Goal: Task Accomplishment & Management: Manage account settings

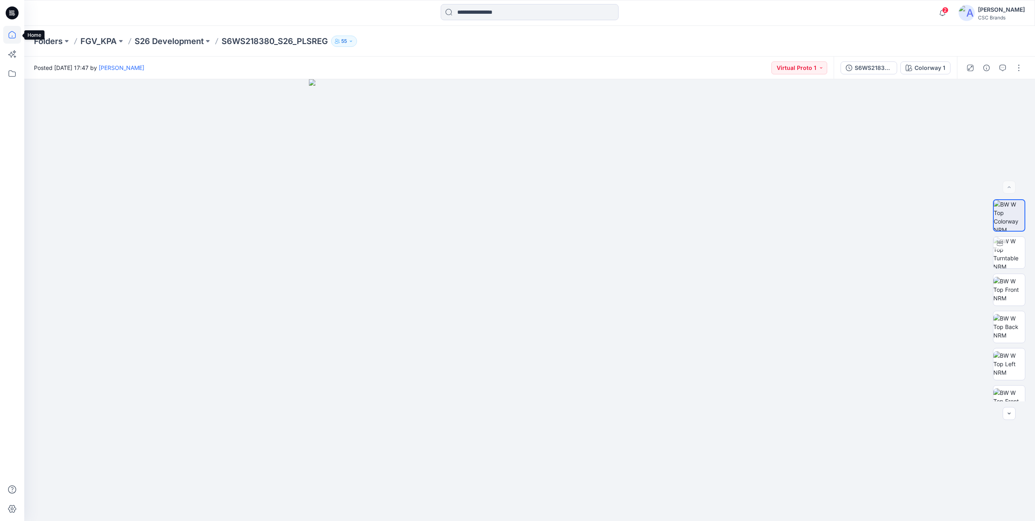
click at [17, 34] on icon at bounding box center [12, 35] width 18 height 18
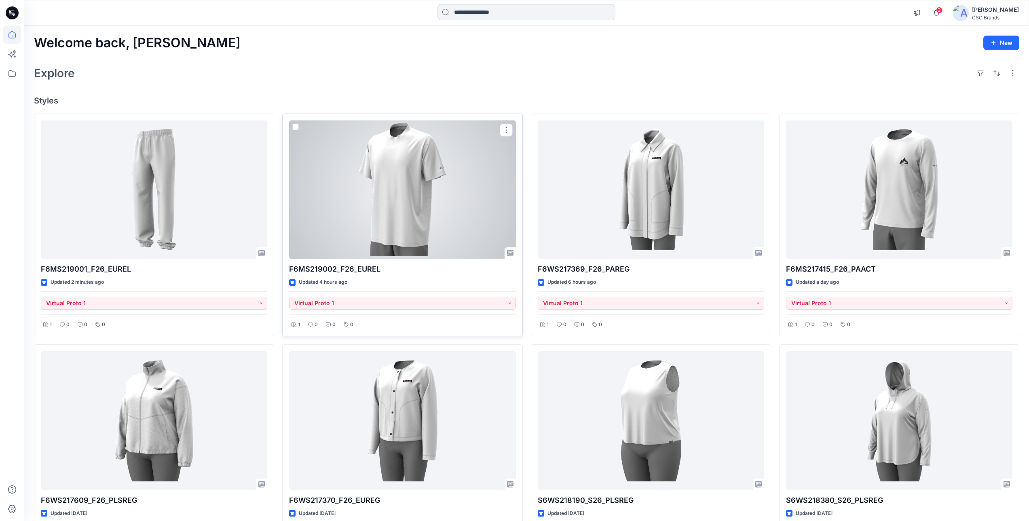
click at [393, 191] on div at bounding box center [402, 190] width 226 height 139
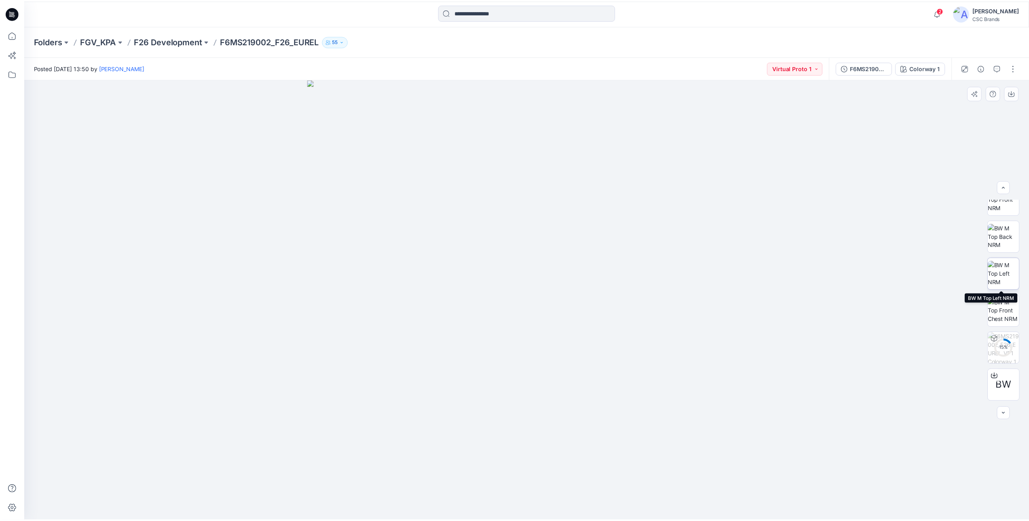
scroll to position [87, 0]
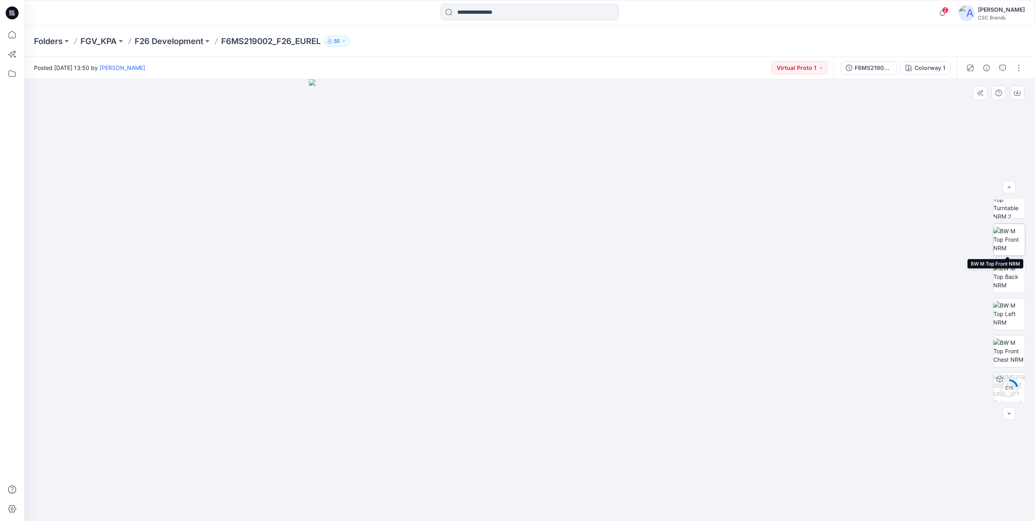
click at [1015, 244] on img at bounding box center [1010, 239] width 32 height 25
click at [17, 36] on icon at bounding box center [12, 35] width 18 height 18
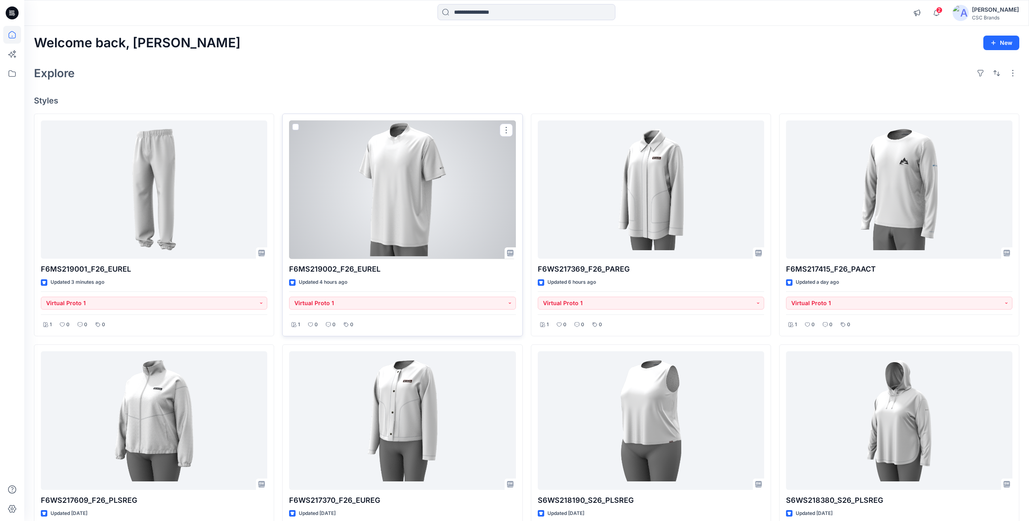
click at [449, 186] on div at bounding box center [402, 190] width 226 height 139
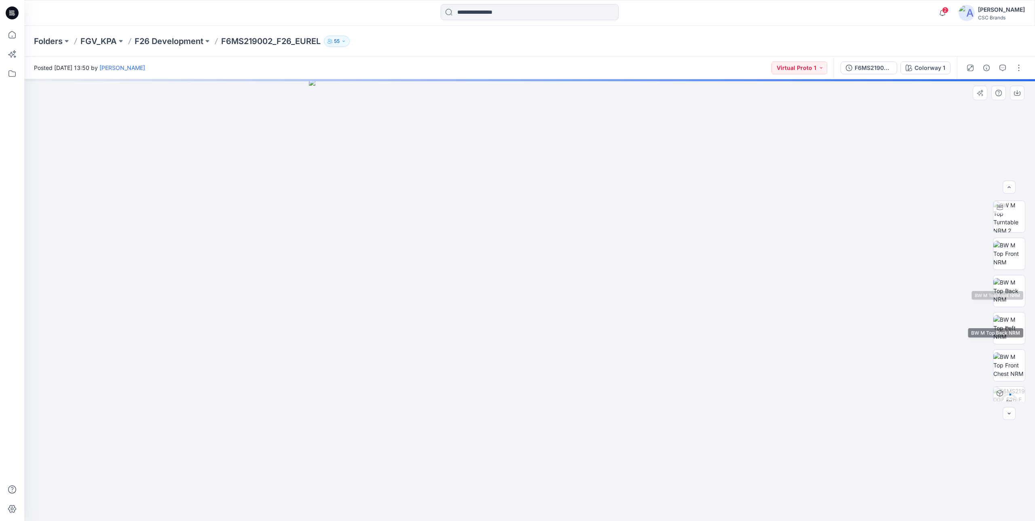
scroll to position [81, 0]
click at [1009, 241] on img at bounding box center [1010, 245] width 32 height 25
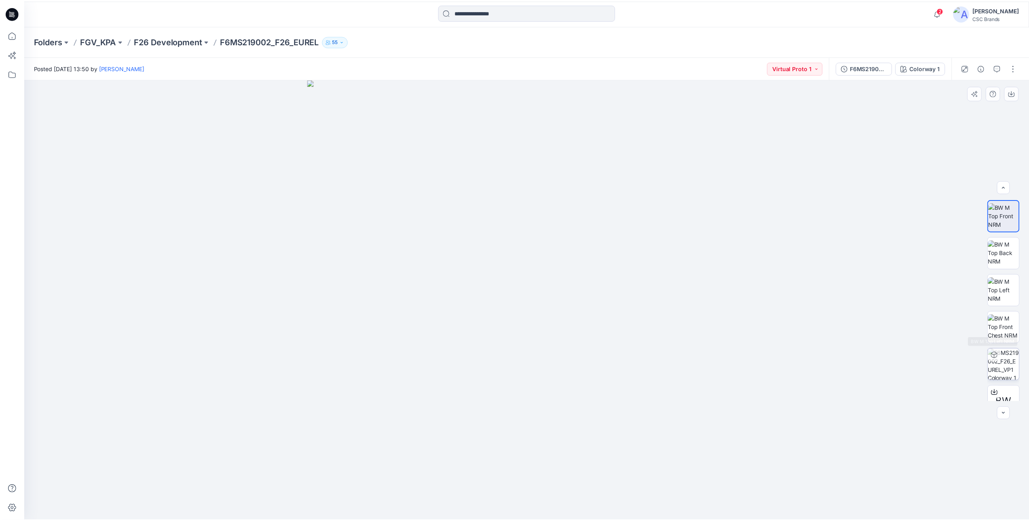
scroll to position [128, 0]
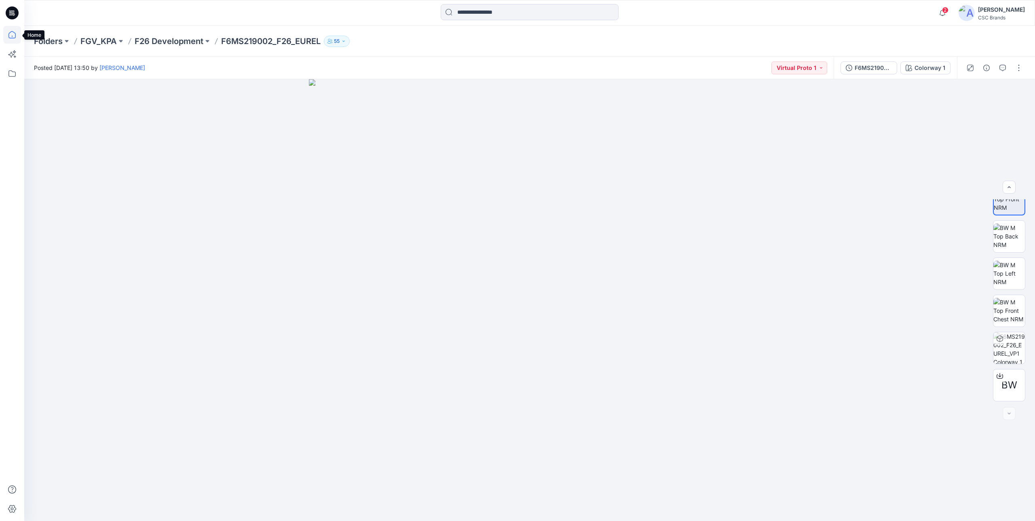
click at [14, 36] on icon at bounding box center [12, 35] width 18 height 18
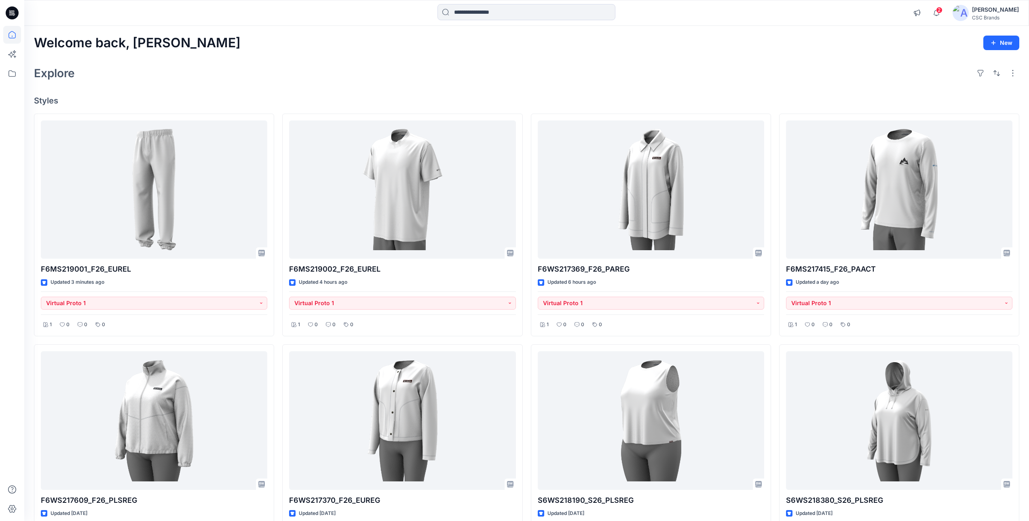
click at [527, 342] on div "F6MS219001_F26_EUREL Updated 3 minutes ago Virtual Proto 1 1 0 0 0 F6WS217609_F…" at bounding box center [527, 457] width 986 height 686
click at [527, 341] on div "F6MS219001_F26_EUREL Updated 3 minutes ago Virtual Proto 1 1 0 0 0 F6WS217609_F…" at bounding box center [527, 457] width 986 height 686
click at [774, 341] on div "F6MS219001_F26_EUREL Updated 3 minutes ago Virtual Proto 1 1 0 0 0 F6WS217609_F…" at bounding box center [527, 457] width 986 height 686
click at [783, 89] on div "Welcome back, Mijan New Explore Styles F6MS219001_F26_EUREL Updated 3 minutes a…" at bounding box center [526, 432] width 1005 height 812
click at [944, 14] on icon "button" at bounding box center [936, 13] width 15 height 16
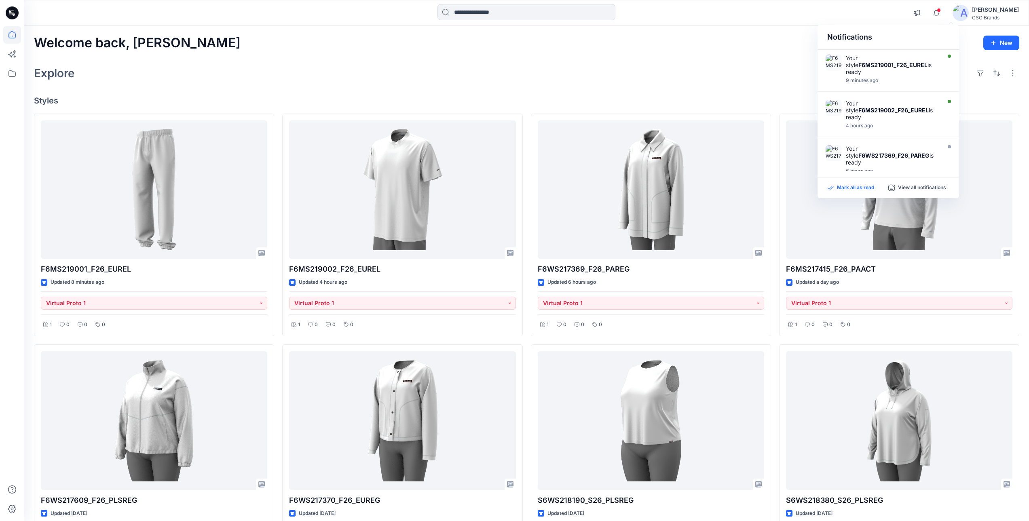
click at [855, 189] on p "Mark all as read" at bounding box center [855, 187] width 37 height 7
click at [944, 13] on icon "button" at bounding box center [936, 13] width 15 height 16
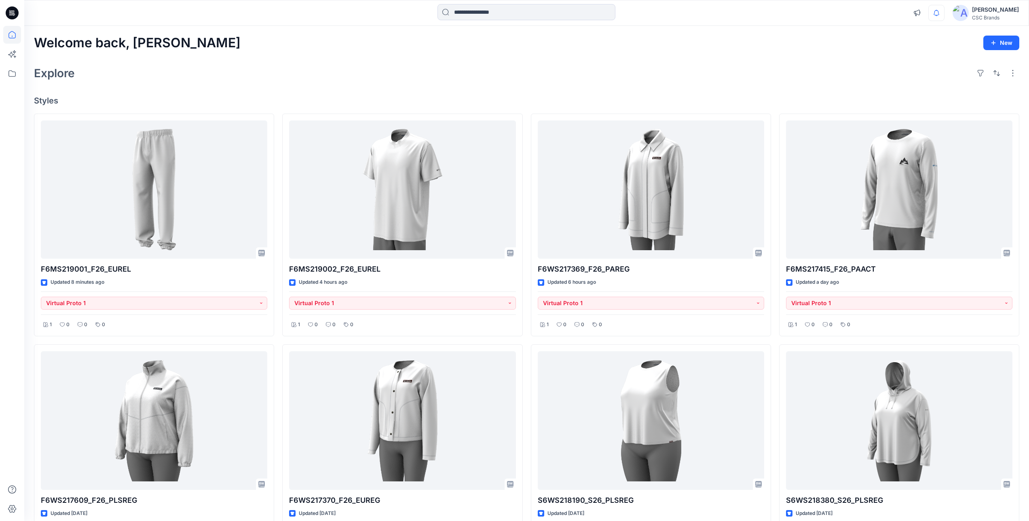
click at [756, 74] on div "Explore" at bounding box center [527, 72] width 986 height 19
click at [1024, 313] on div "Welcome back, Mijan New Explore Styles F6MS219001_F26_EUREL Updated 8 minutes a…" at bounding box center [526, 432] width 1005 height 812
click at [1015, 73] on button "button" at bounding box center [1013, 73] width 13 height 13
click at [794, 70] on div "Explore Layout Grid Large Grid Folder View Compact Card Card View Card Info" at bounding box center [527, 72] width 986 height 19
click at [1011, 74] on button "button" at bounding box center [1013, 73] width 13 height 13
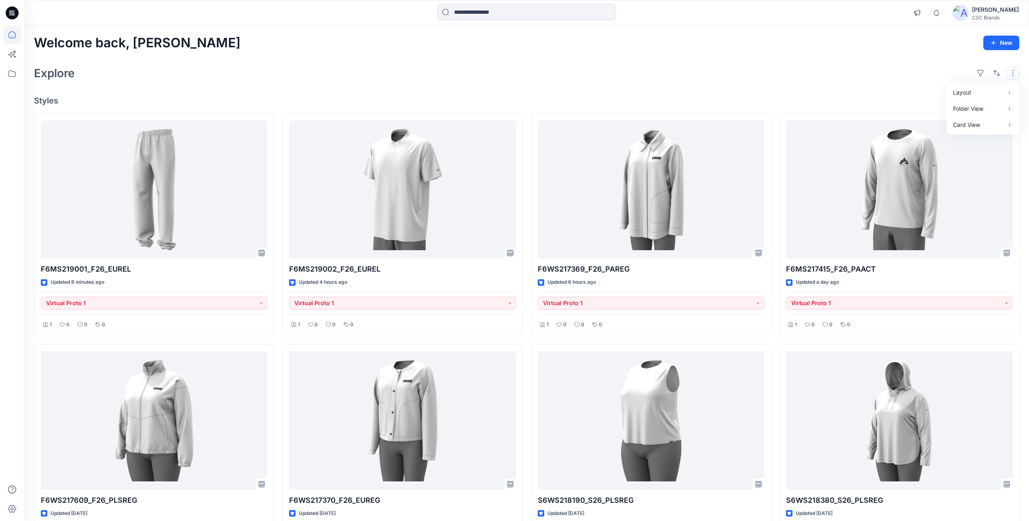
click at [864, 66] on div "Explore Layout Grid Large Grid Folder View Compact Card Card View Card Info" at bounding box center [527, 72] width 986 height 19
drag, startPoint x: 976, startPoint y: 15, endPoint x: 854, endPoint y: 54, distance: 127.9
click at [854, 54] on div "Welcome back, Mijan New Explore Styles F6MS219001_F26_EUREL Updated 8 minutes a…" at bounding box center [526, 432] width 1005 height 812
drag, startPoint x: 33, startPoint y: 40, endPoint x: 62, endPoint y: 99, distance: 66.2
click at [62, 99] on div "Welcome back, Mijan New Explore Styles F6MS219001_F26_EUREL Updated 8 minutes a…" at bounding box center [526, 432] width 1005 height 812
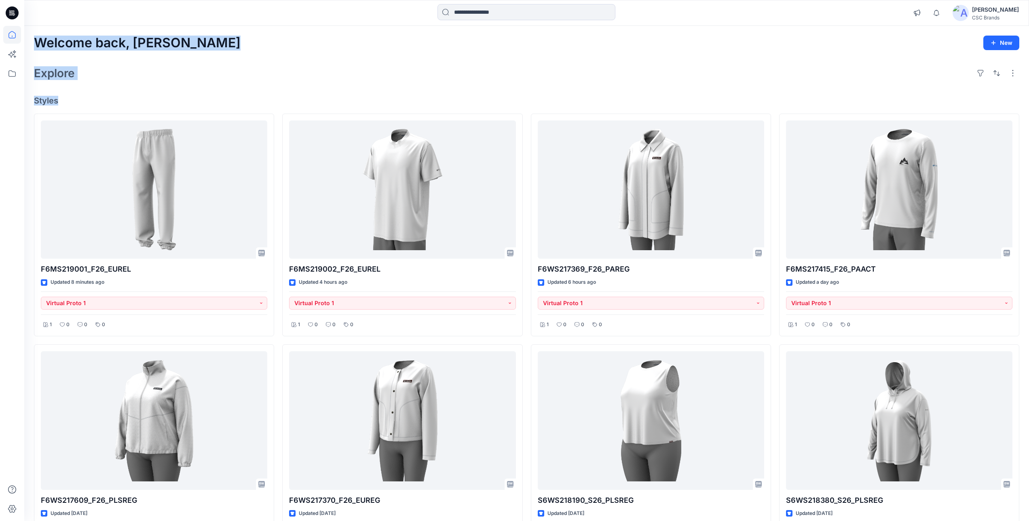
drag, startPoint x: 62, startPoint y: 99, endPoint x: 97, endPoint y: 106, distance: 35.1
click at [97, 106] on div "Welcome back, Mijan New Explore Styles F6MS219001_F26_EUREL Updated 8 minutes a…" at bounding box center [526, 432] width 1005 height 812
drag, startPoint x: 51, startPoint y: 85, endPoint x: 37, endPoint y: 42, distance: 45.7
click at [37, 42] on div "Welcome back, Mijan New Explore Styles F6MS219001_F26_EUREL Updated 8 minutes a…" at bounding box center [526, 432] width 1005 height 812
drag, startPoint x: 37, startPoint y: 42, endPoint x: 152, endPoint y: 94, distance: 127.1
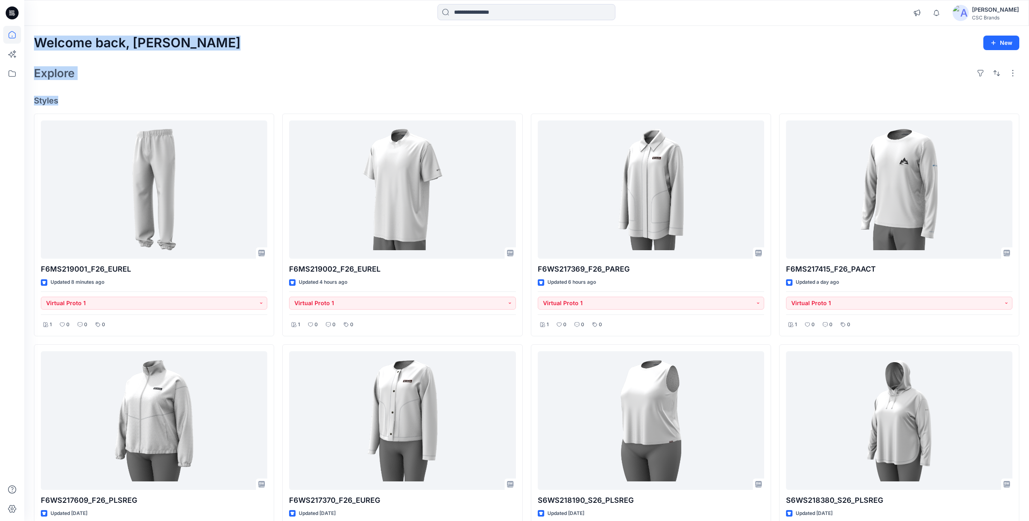
click at [152, 94] on div "Welcome back, Mijan New Explore Styles F6MS219001_F26_EUREL Updated 8 minutes a…" at bounding box center [526, 432] width 1005 height 812
click at [526, 341] on div "F6MS219001_F26_EUREL Updated 8 minutes ago Virtual Proto 1 1 0 0 0 F6WS217609_F…" at bounding box center [527, 457] width 986 height 686
click at [774, 341] on div "F6MS219001_F26_EUREL Updated 8 minutes ago Virtual Proto 1 1 0 0 0 F6WS217609_F…" at bounding box center [527, 457] width 986 height 686
click at [527, 341] on div "F6MS219001_F26_EUREL Updated 8 minutes ago Virtual Proto 1 1 0 0 0 F6WS217609_F…" at bounding box center [527, 457] width 986 height 686
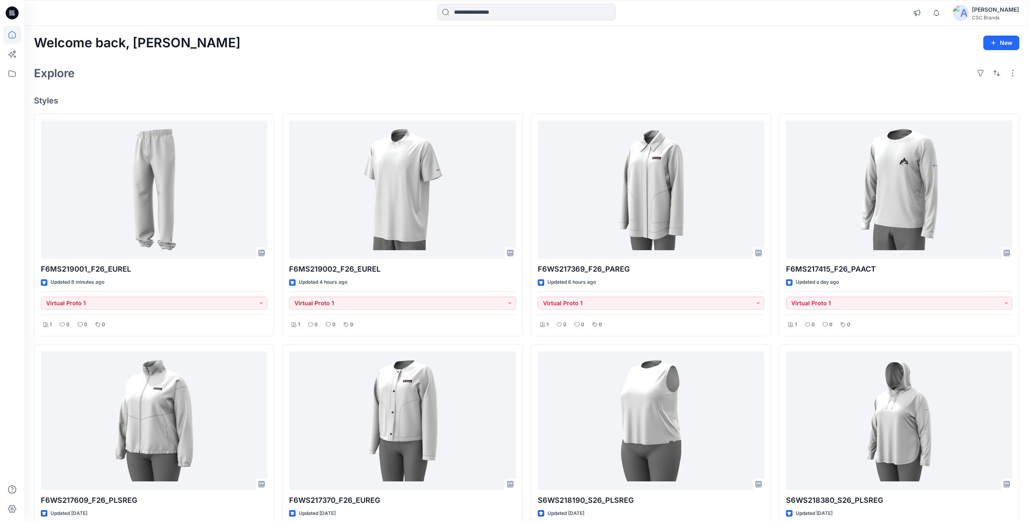
click at [775, 341] on div "F6MS219001_F26_EUREL Updated 8 minutes ago Virtual Proto 1 1 0 0 0 F6WS217609_F…" at bounding box center [527, 457] width 986 height 686
drag, startPoint x: 952, startPoint y: 15, endPoint x: 952, endPoint y: 21, distance: 6.9
click at [944, 15] on icon "button" at bounding box center [936, 13] width 15 height 16
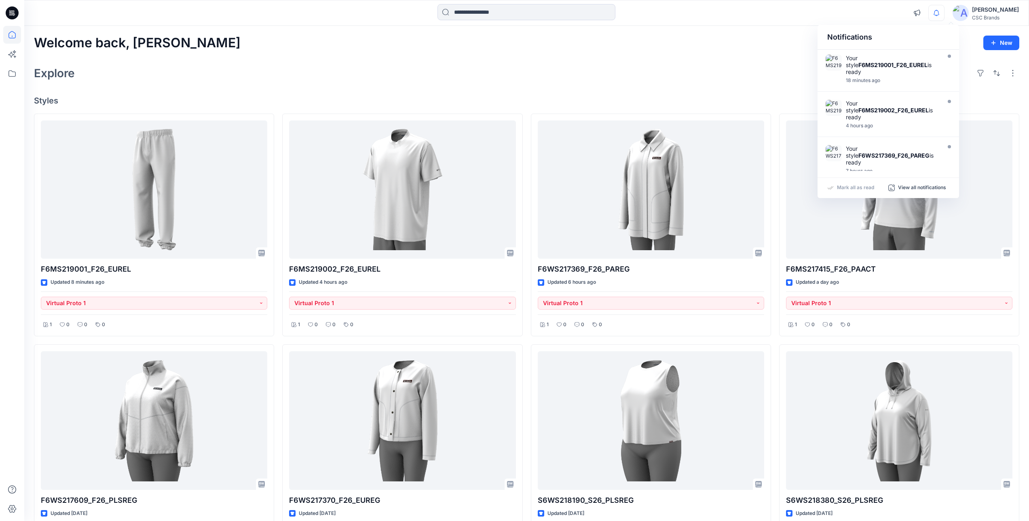
drag, startPoint x: 749, startPoint y: 41, endPoint x: 760, endPoint y: 43, distance: 10.6
click at [749, 42] on div "Welcome back, Mijan New" at bounding box center [527, 43] width 986 height 15
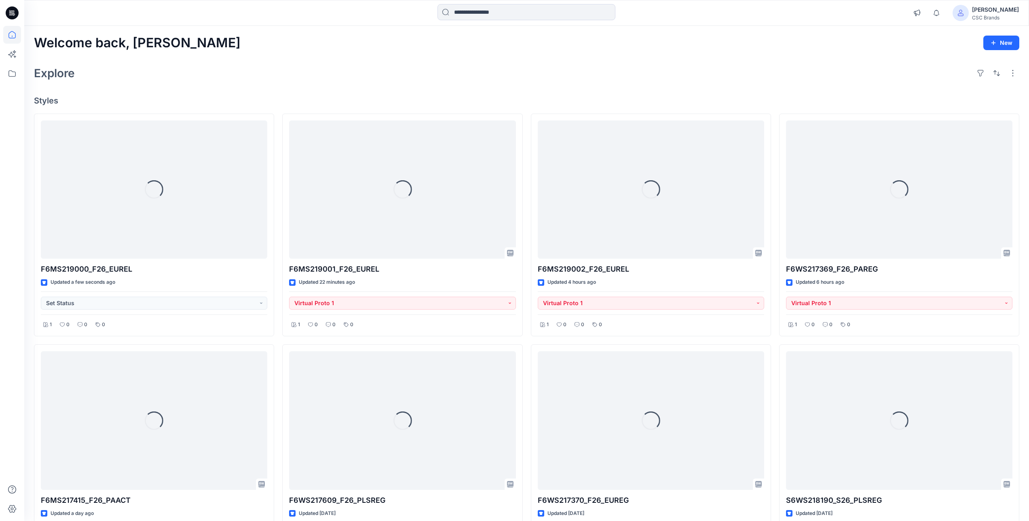
click at [379, 59] on div "Welcome back, Mijan New Explore Styles Loading... F6MS219000_F26_EUREL Updated …" at bounding box center [526, 432] width 1005 height 812
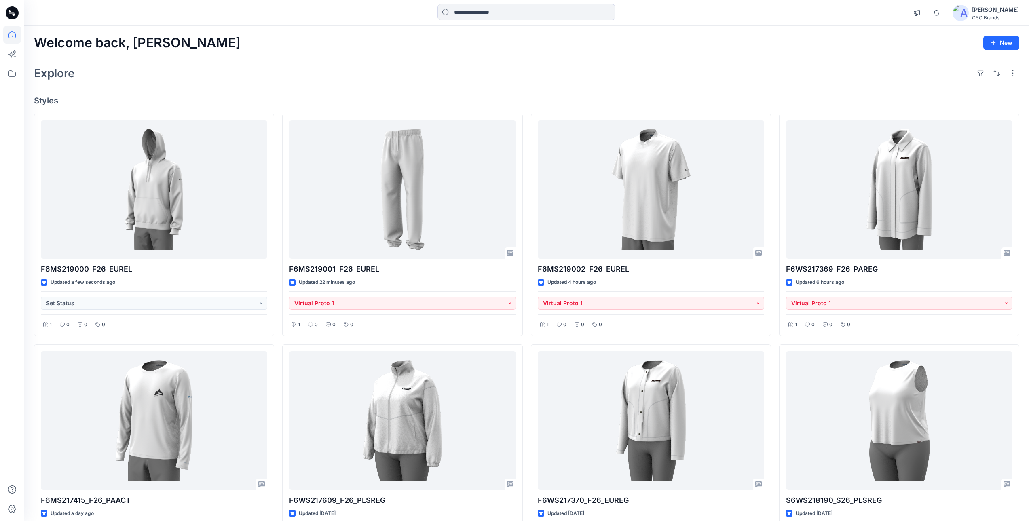
click at [407, 60] on div "Welcome back, Mijan New Explore Styles F6MS219000_F26_EUREL Updated a few secon…" at bounding box center [526, 432] width 1005 height 812
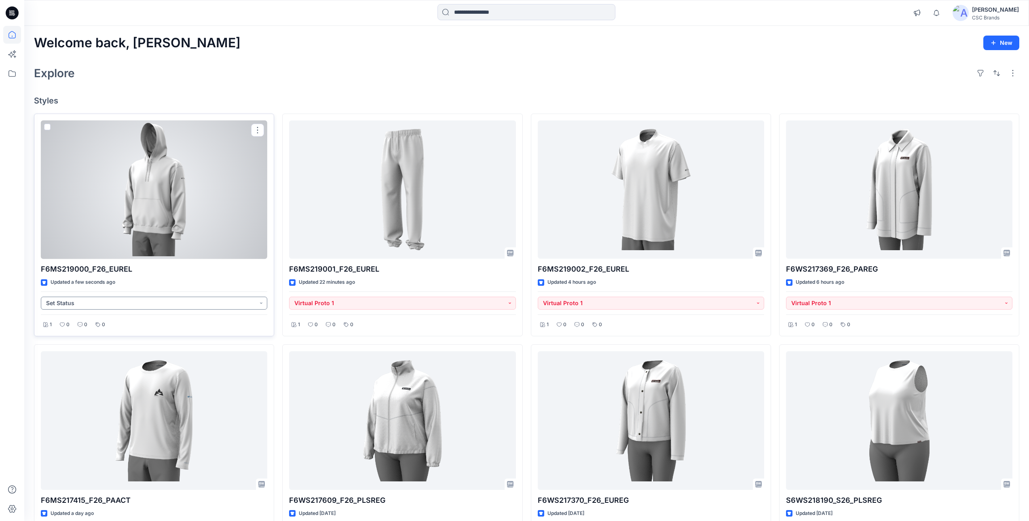
click at [178, 303] on button "Set Status" at bounding box center [154, 303] width 226 height 13
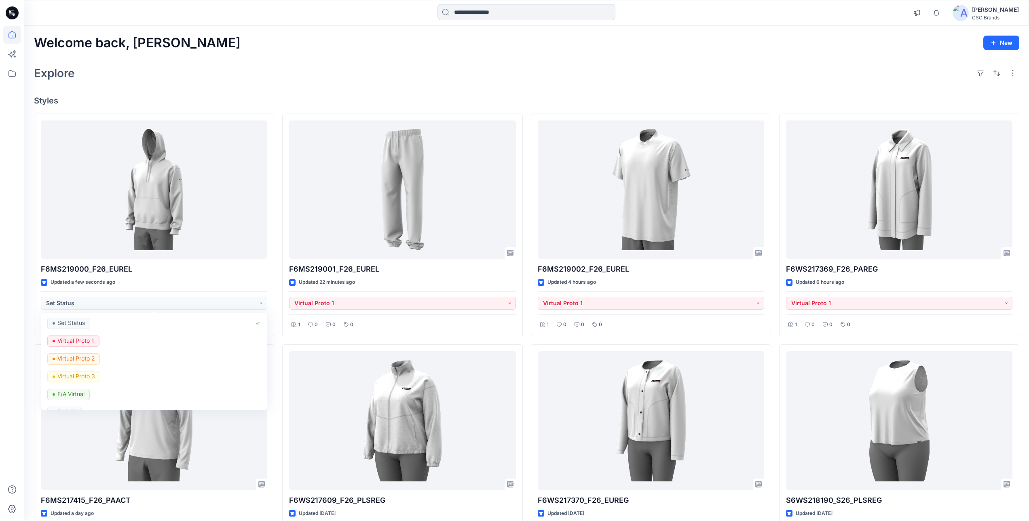
click at [452, 71] on div "Explore" at bounding box center [527, 72] width 986 height 19
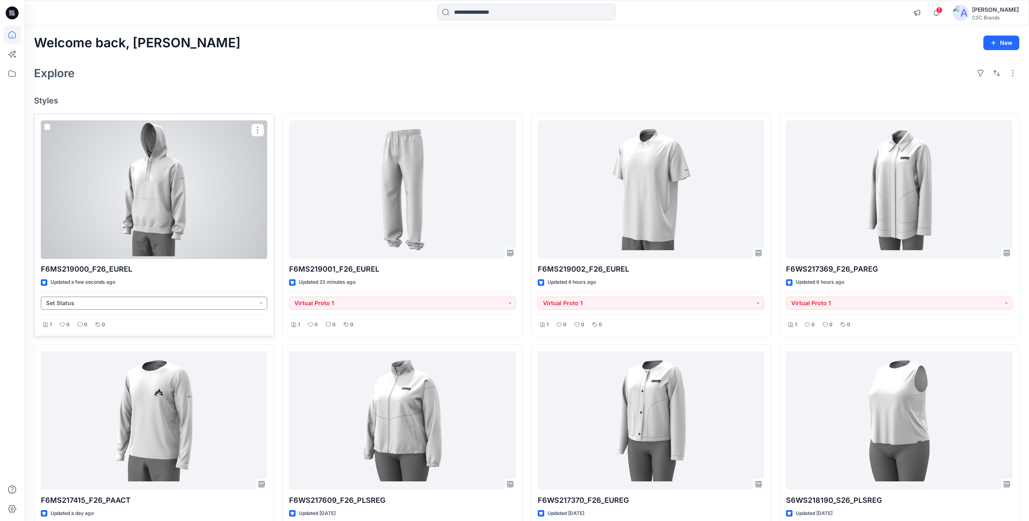
click at [202, 304] on button "Set Status" at bounding box center [154, 303] width 226 height 13
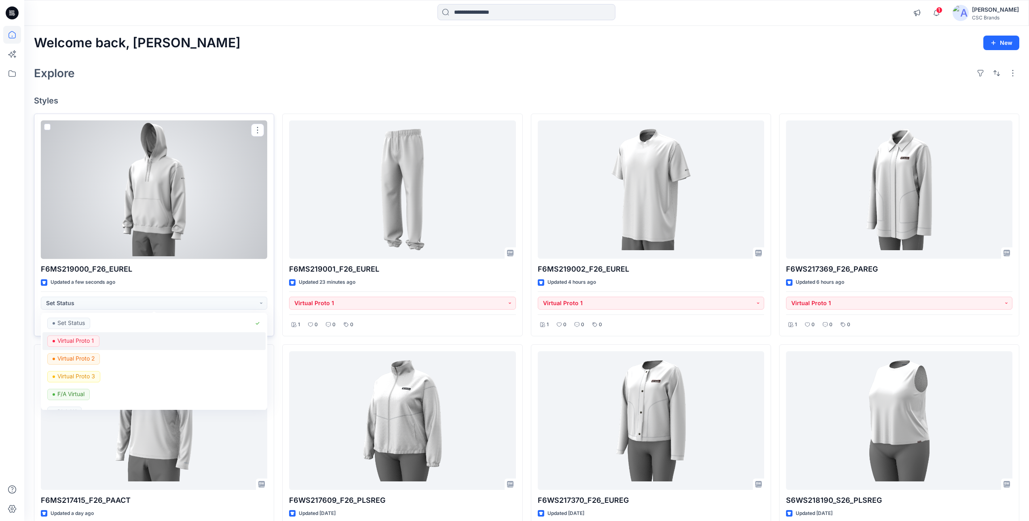
click at [113, 341] on div "Virtual Proto 1" at bounding box center [154, 341] width 214 height 11
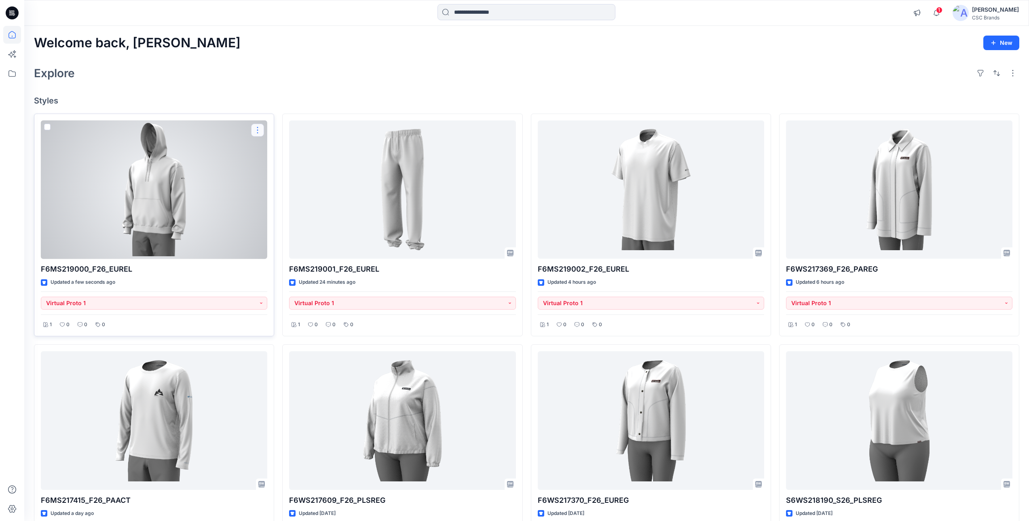
click at [256, 131] on button "button" at bounding box center [257, 130] width 13 height 13
click at [180, 165] on div at bounding box center [154, 190] width 226 height 139
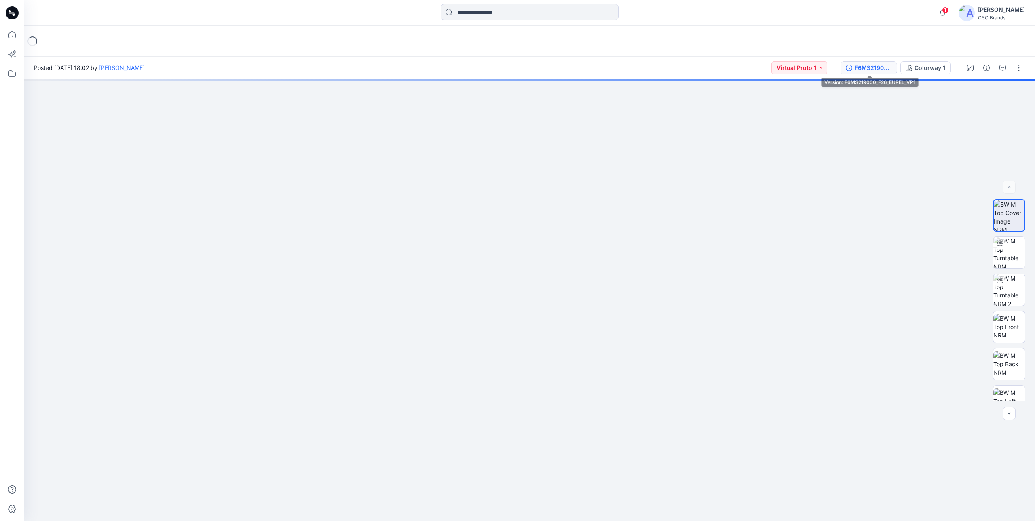
click at [859, 71] on div "F6MS219000_F26_EUREL_VP1" at bounding box center [873, 67] width 37 height 9
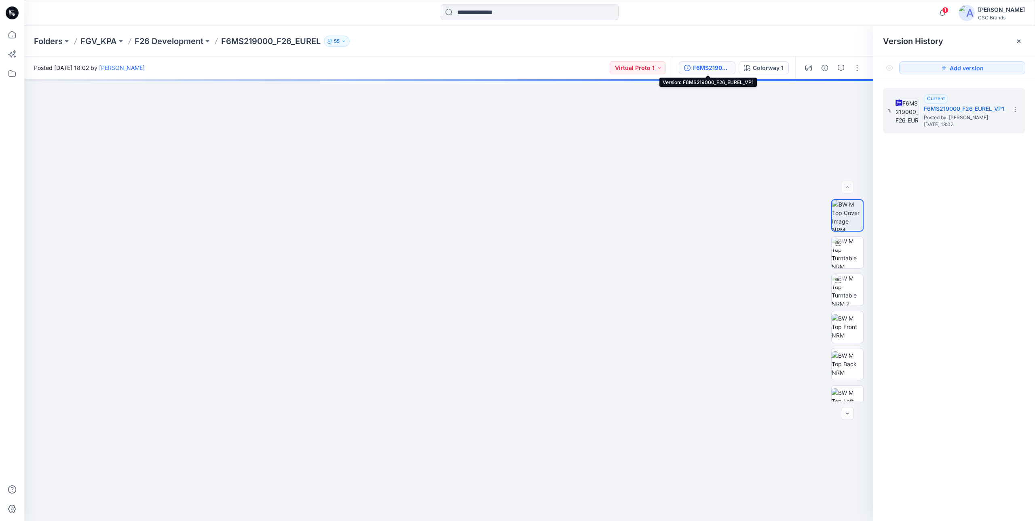
click at [702, 69] on div "F6MS219000_F26_EUREL_VP1" at bounding box center [711, 67] width 37 height 9
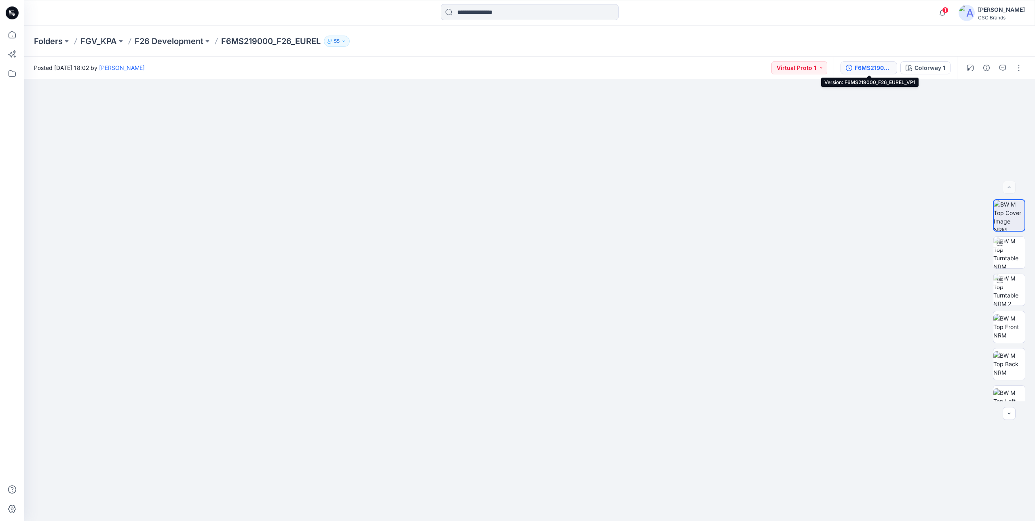
click at [871, 67] on div "F6MS219000_F26_EUREL_VP1" at bounding box center [873, 67] width 37 height 9
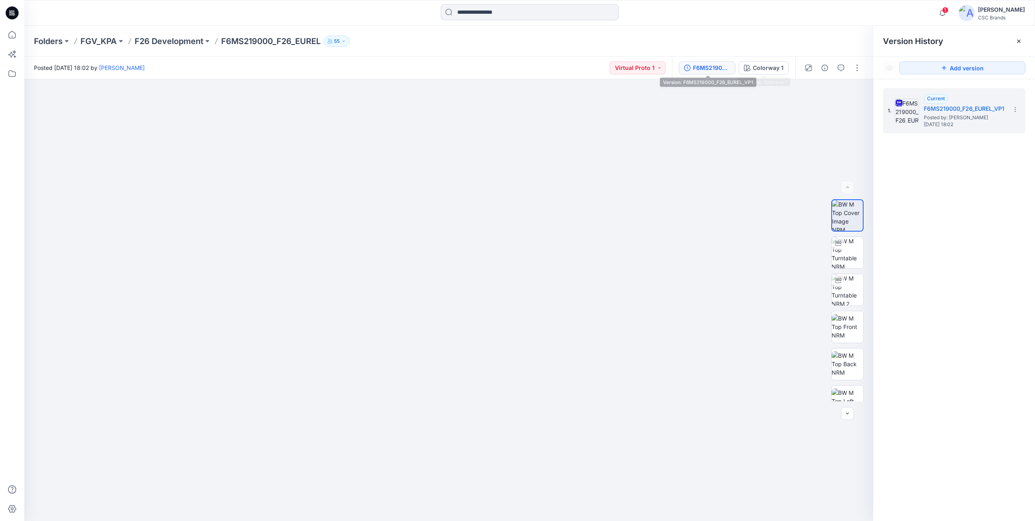
click at [713, 67] on div "F6MS219000_F26_EUREL_VP1" at bounding box center [711, 67] width 37 height 9
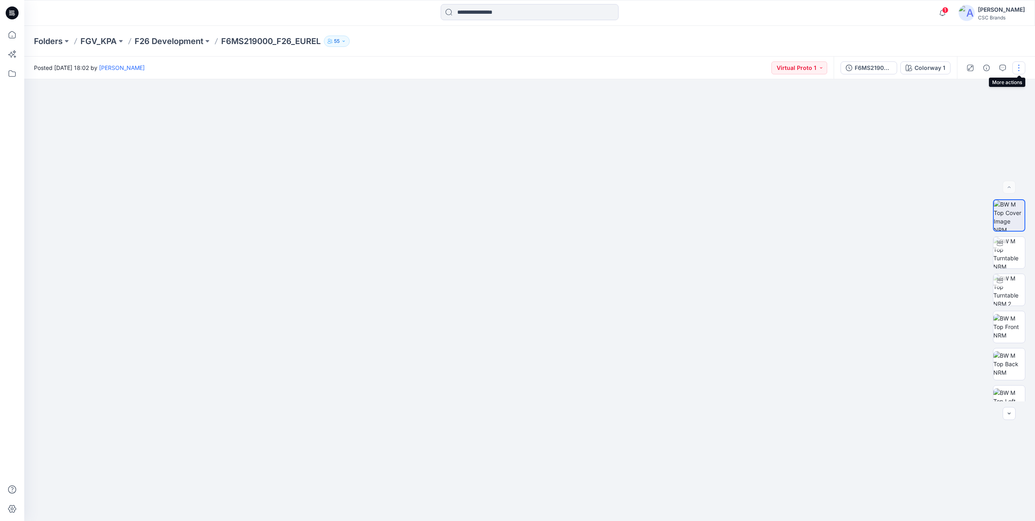
click at [1018, 63] on button "button" at bounding box center [1019, 67] width 13 height 13
click at [981, 110] on button "Edit" at bounding box center [985, 109] width 74 height 15
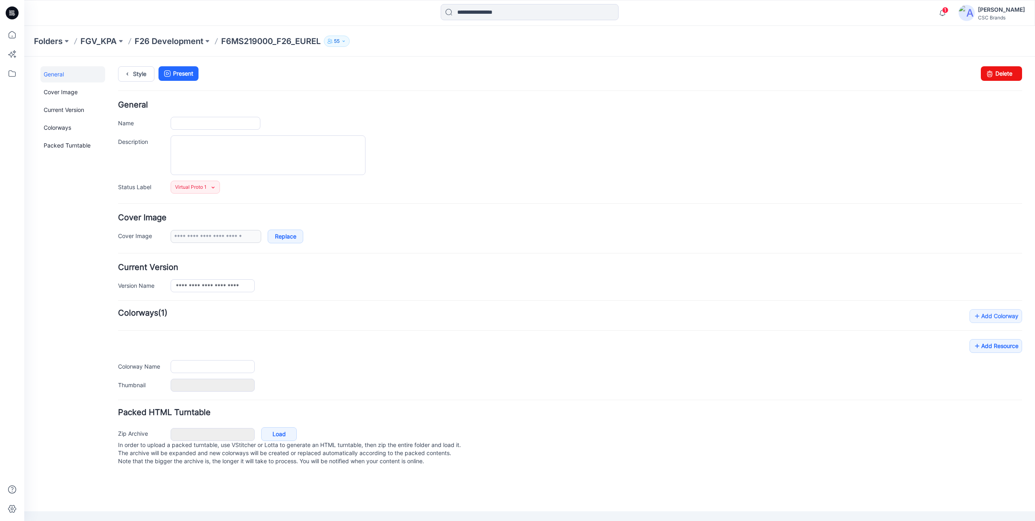
type input "**********"
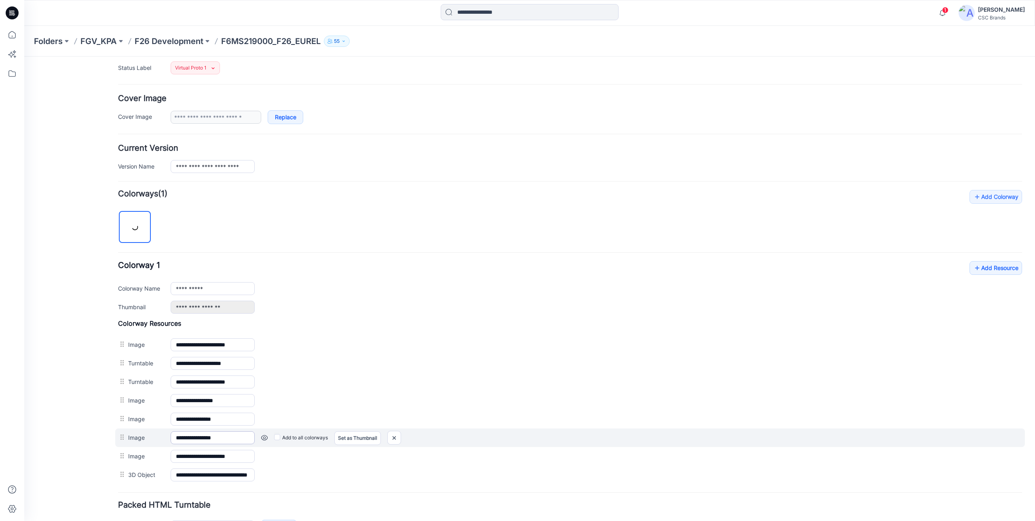
scroll to position [175, 0]
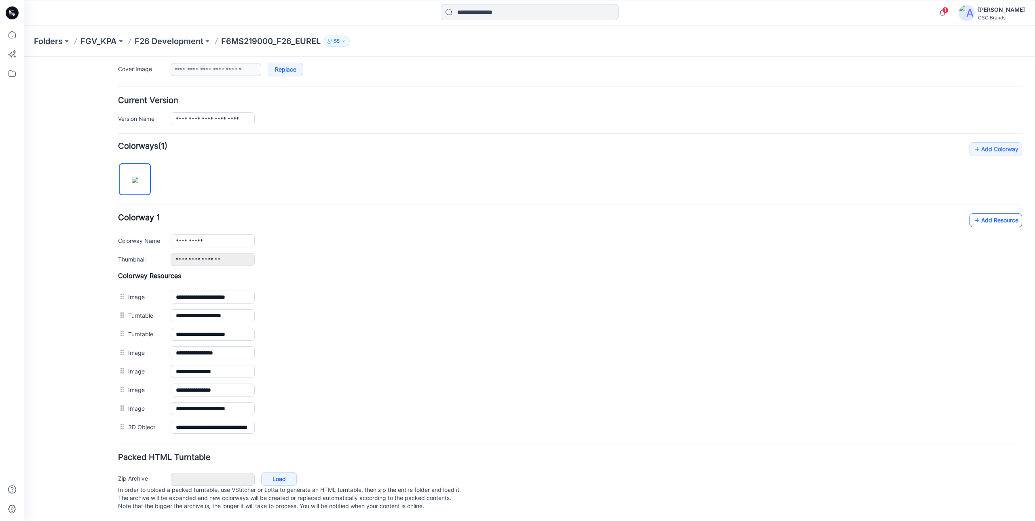
click at [981, 214] on link "Add Resource" at bounding box center [996, 221] width 53 height 14
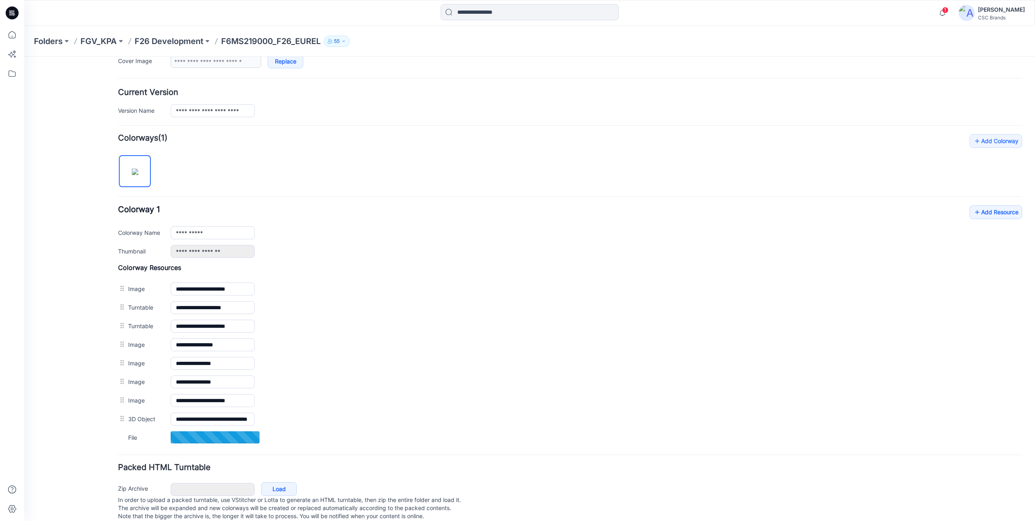
click at [100, 463] on div "General Cover Image Current Version Colorways Packed Turntable" at bounding box center [72, 211] width 65 height 640
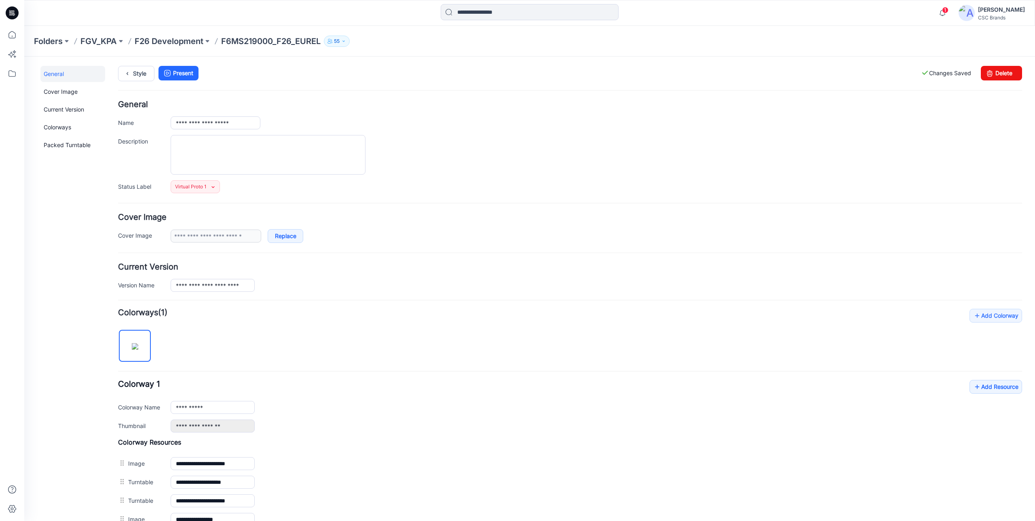
scroll to position [0, 0]
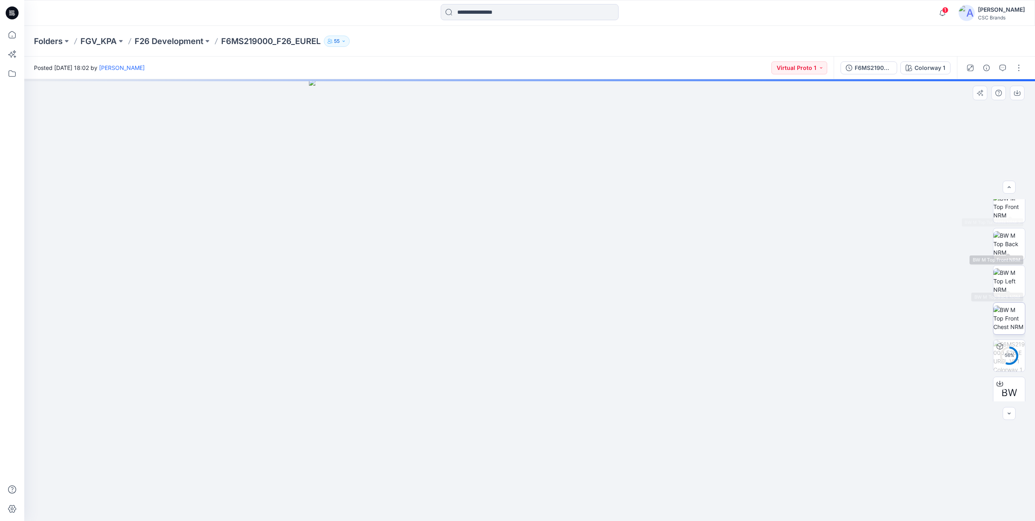
scroll to position [128, 0]
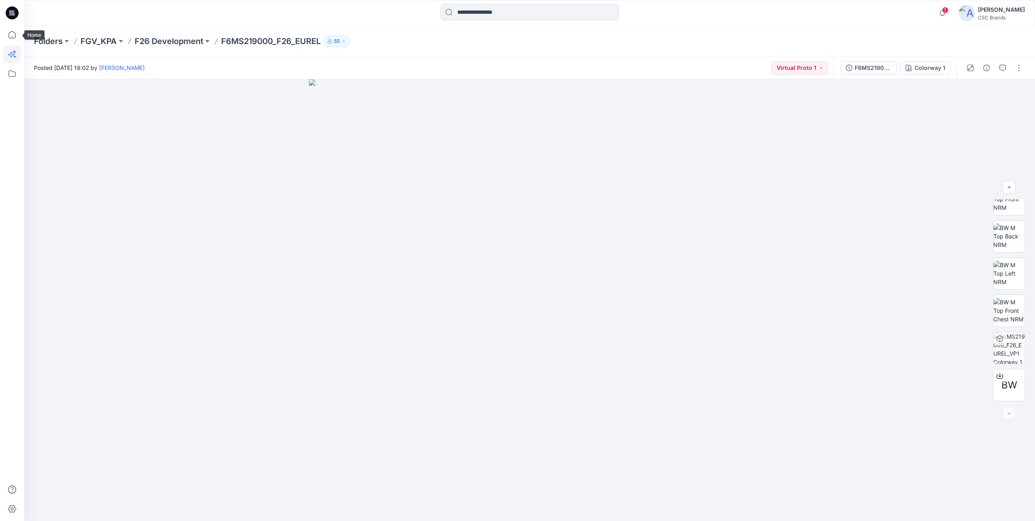
drag, startPoint x: 6, startPoint y: 34, endPoint x: 15, endPoint y: 46, distance: 15.0
click at [6, 34] on icon at bounding box center [12, 35] width 18 height 18
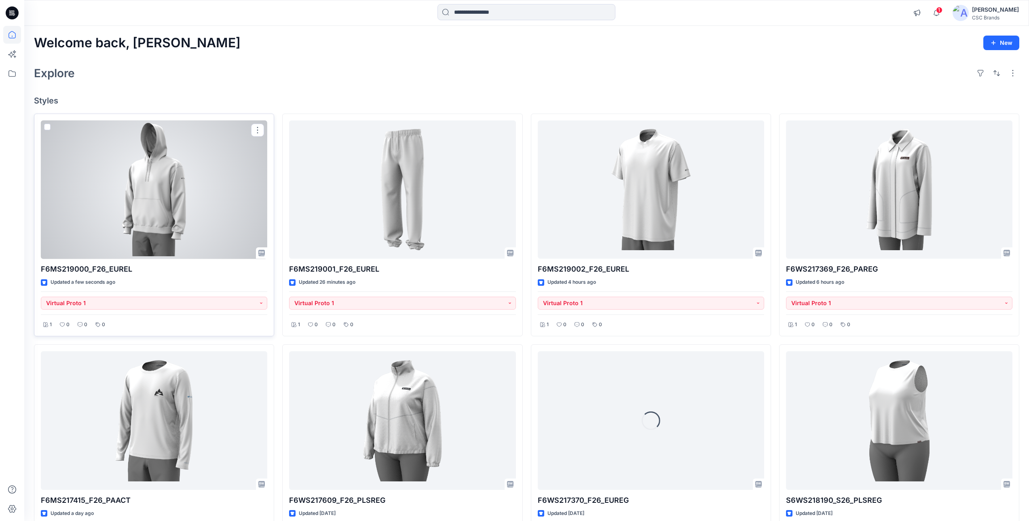
click at [134, 182] on div at bounding box center [154, 190] width 226 height 139
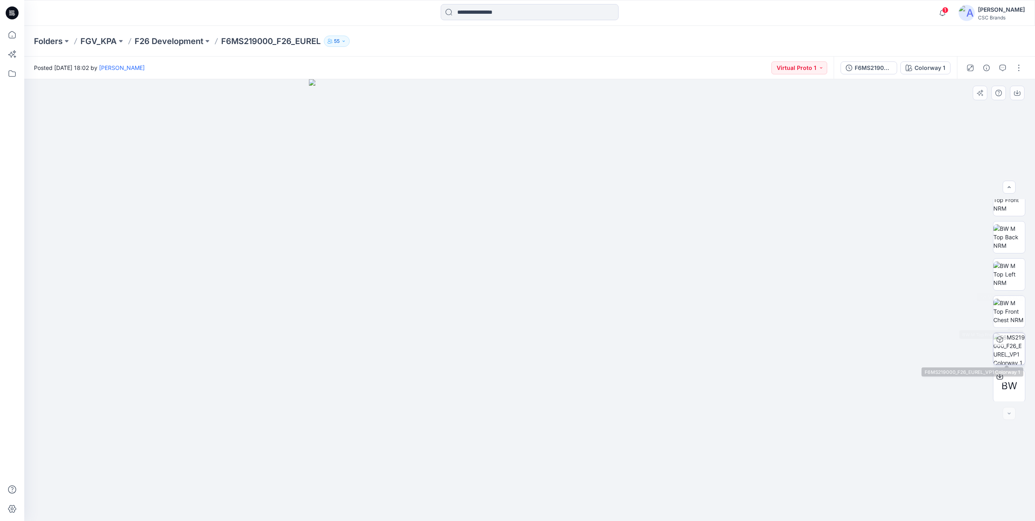
scroll to position [128, 0]
click at [1009, 310] on img at bounding box center [1010, 310] width 32 height 25
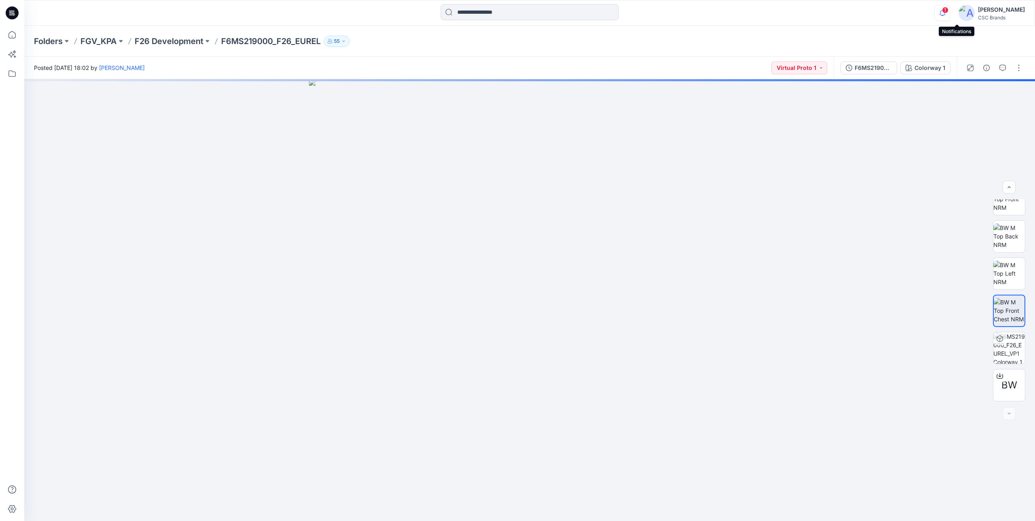
click at [950, 14] on icon "button" at bounding box center [942, 13] width 15 height 16
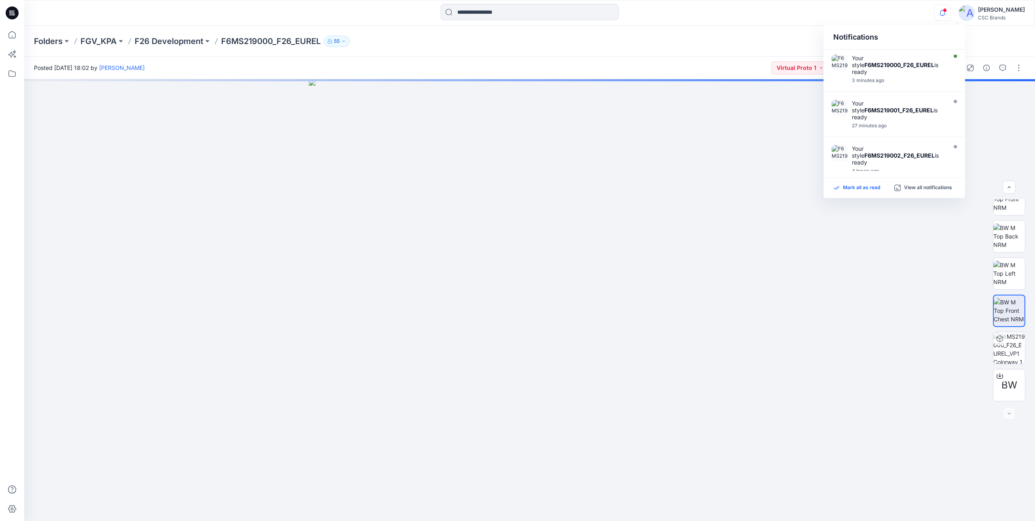
click at [865, 188] on p "Mark all as read" at bounding box center [861, 187] width 37 height 7
click at [948, 8] on div at bounding box center [941, 7] width 13 height 4
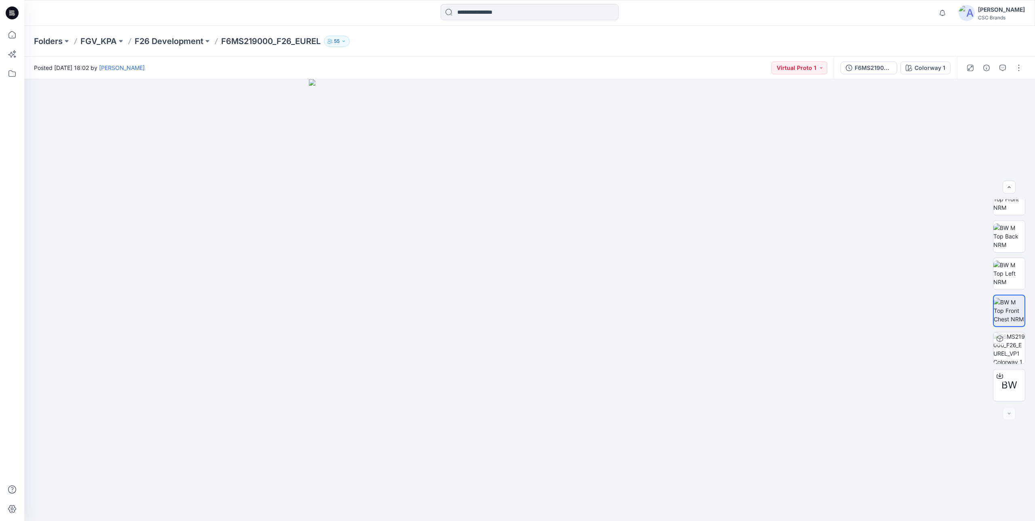
click at [740, 36] on div "Folders FGV_KPA F26 Development F6MS219000_F26_EUREL 55" at bounding box center [498, 41] width 929 height 11
drag, startPoint x: 615, startPoint y: 406, endPoint x: 614, endPoint y: 375, distance: 30.8
click at [614, 376] on img at bounding box center [530, 300] width 442 height 442
click at [17, 32] on icon at bounding box center [12, 35] width 18 height 18
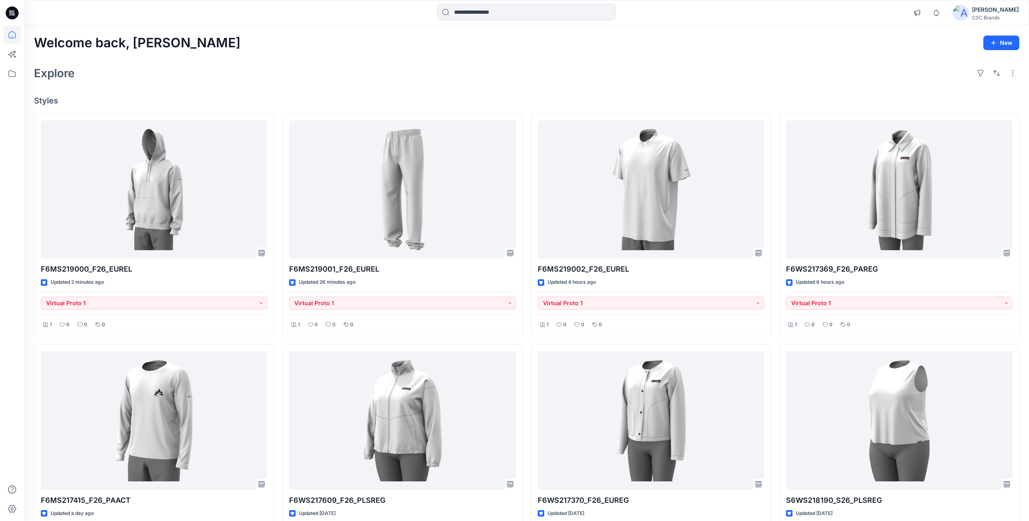
click at [375, 80] on div "Explore" at bounding box center [527, 72] width 986 height 19
click at [944, 17] on icon "button" at bounding box center [936, 13] width 15 height 16
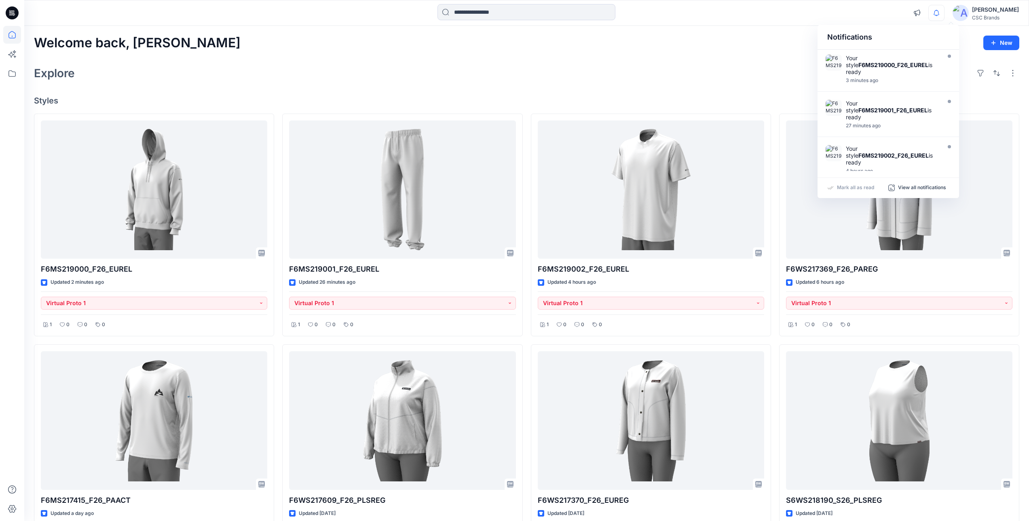
click at [944, 12] on icon "button" at bounding box center [936, 13] width 15 height 16
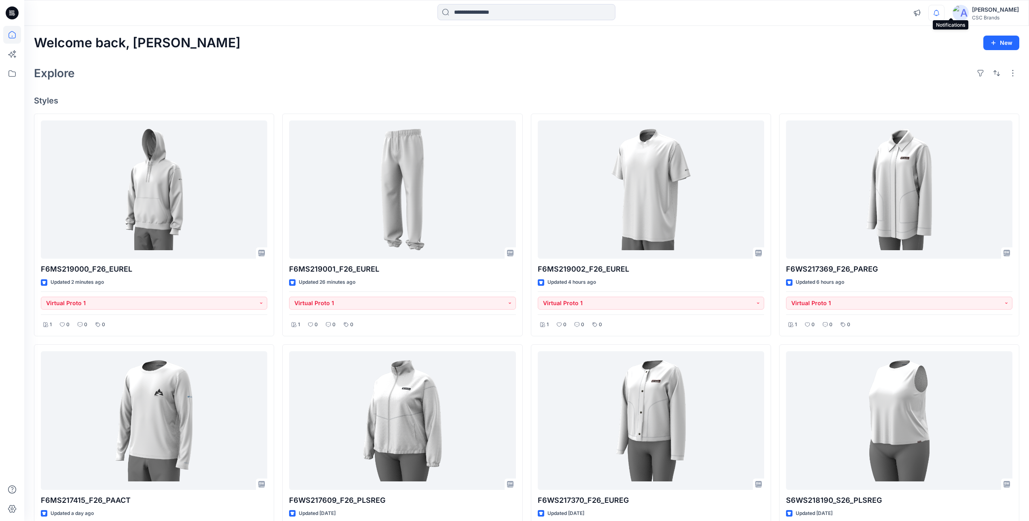
click at [944, 13] on icon "button" at bounding box center [936, 13] width 15 height 16
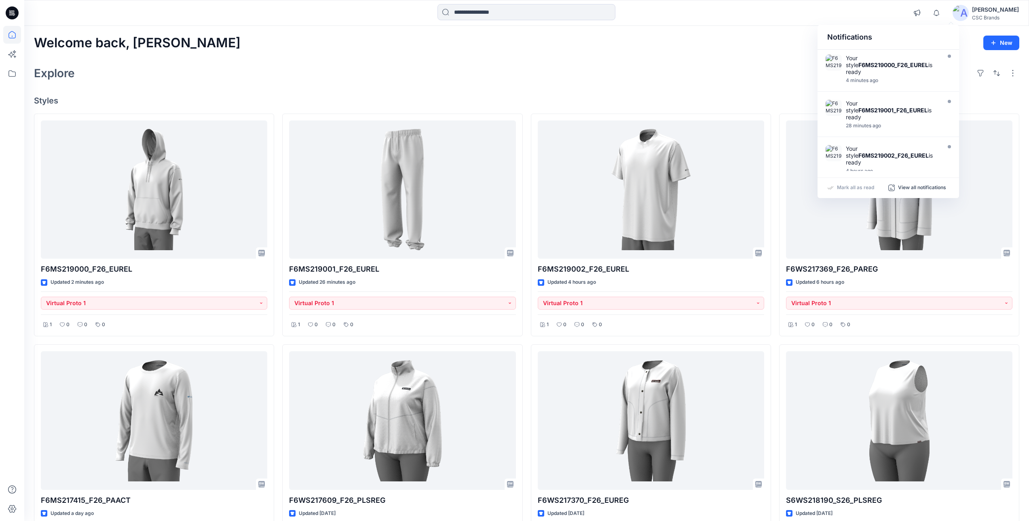
click at [852, 190] on p "Mark all as read" at bounding box center [855, 187] width 37 height 7
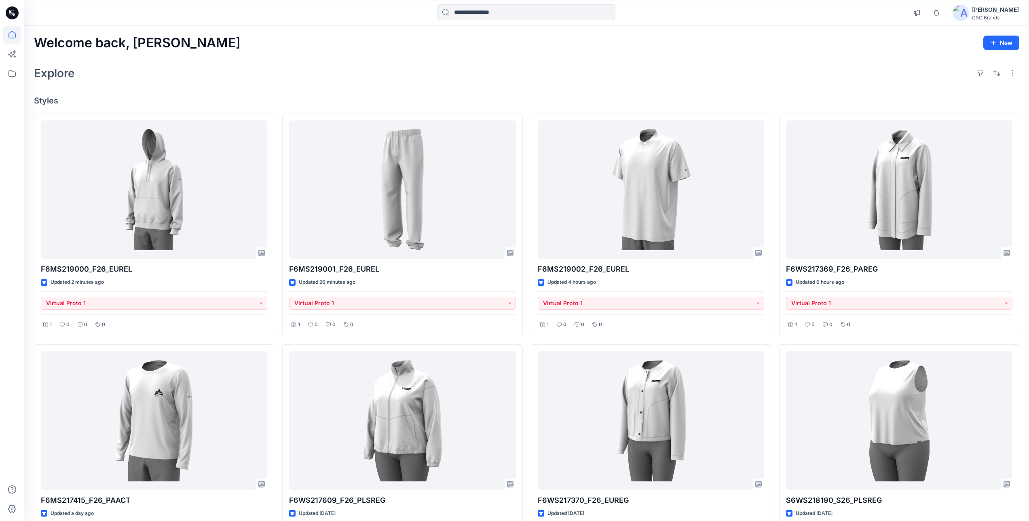
click at [717, 64] on div "Explore" at bounding box center [527, 72] width 986 height 19
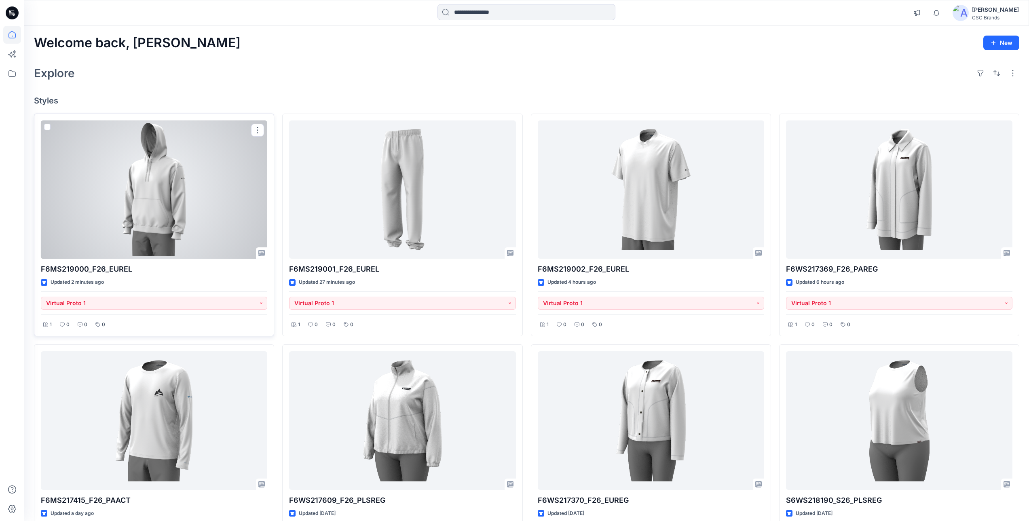
click at [227, 178] on div at bounding box center [154, 190] width 226 height 139
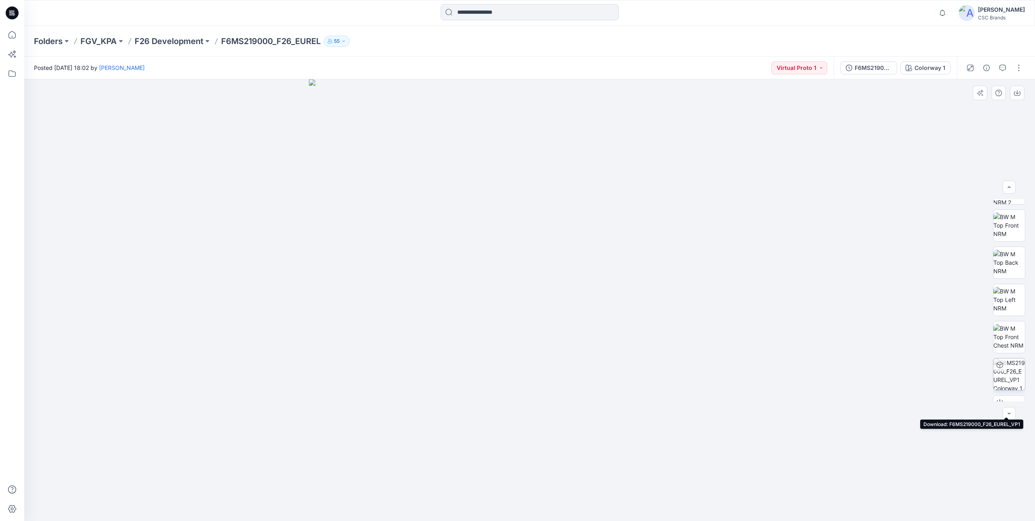
scroll to position [87, 0]
click at [1008, 416] on icon "button" at bounding box center [1009, 413] width 6 height 6
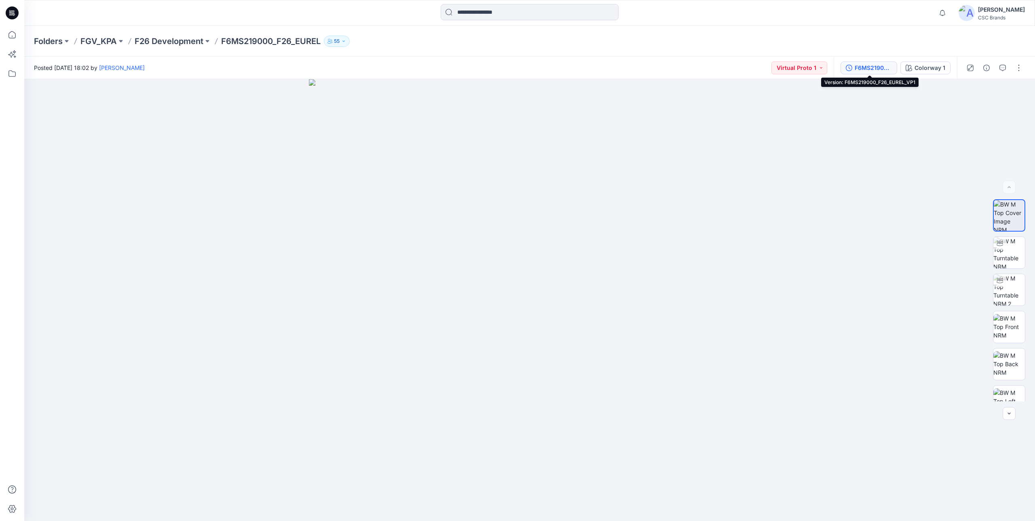
click at [872, 68] on div "F6MS219000_F26_EUREL_VP1" at bounding box center [873, 67] width 37 height 9
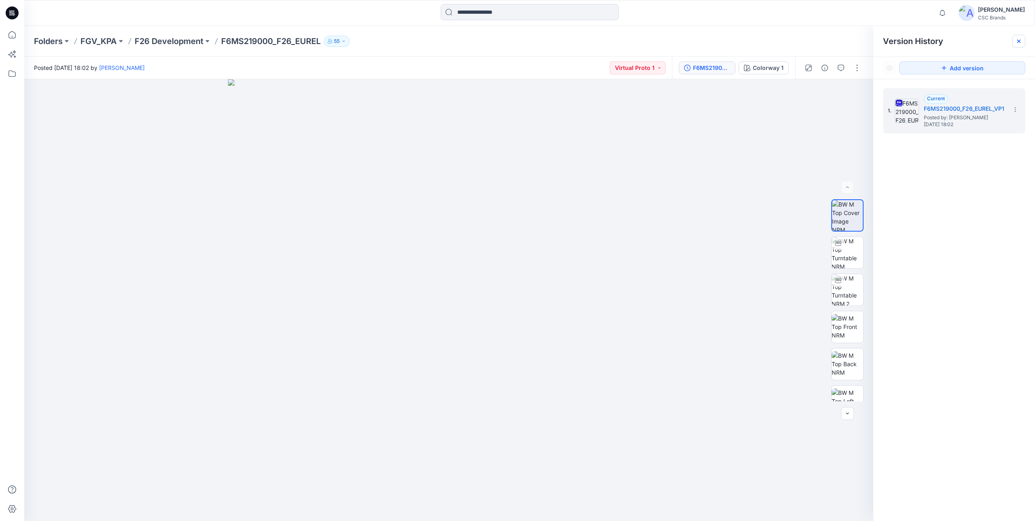
click at [1020, 42] on icon at bounding box center [1019, 41] width 3 height 3
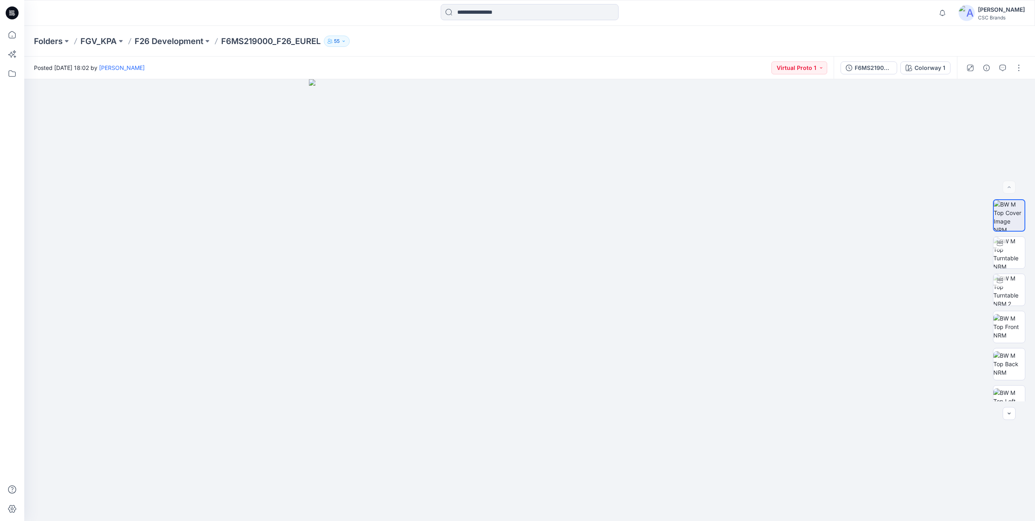
click at [685, 69] on div "Posted [DATE] 18:02 by [PERSON_NAME] Virtual Proto 1" at bounding box center [429, 68] width 810 height 22
click at [975, 15] on img at bounding box center [967, 13] width 16 height 16
click at [781, 45] on div "Folders FGV_KPA F26 Development F6MS219000_F26_EUREL 55" at bounding box center [498, 41] width 929 height 11
